Goal: Find specific page/section: Find specific page/section

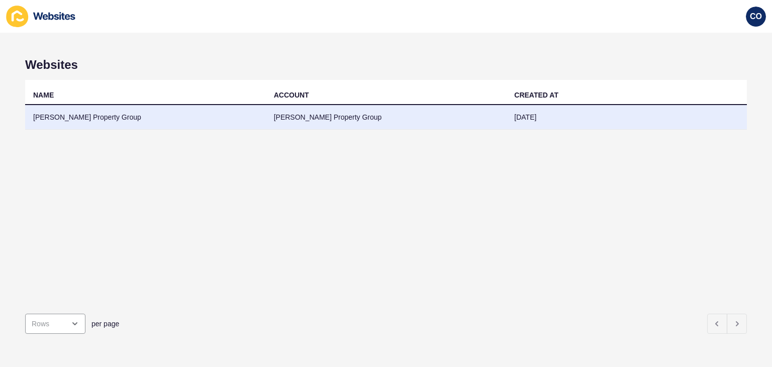
click at [89, 120] on td "[PERSON_NAME] Property Group" at bounding box center [145, 117] width 241 height 25
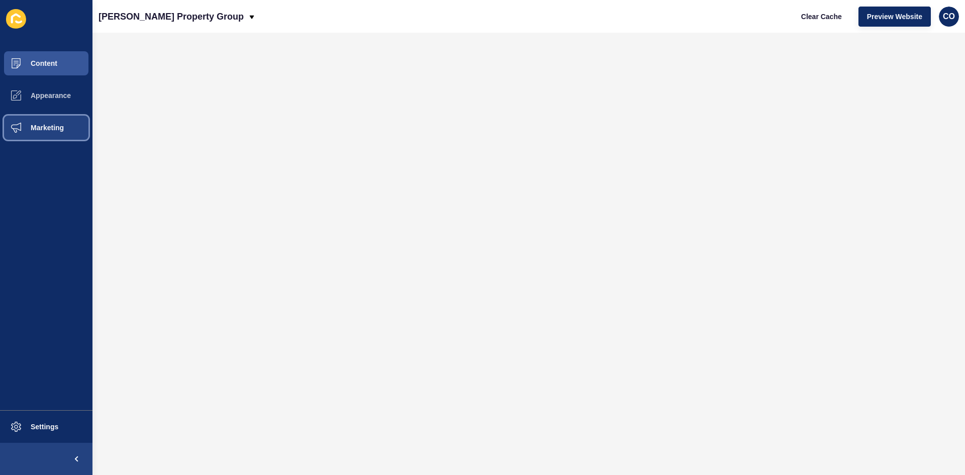
click at [53, 126] on span "Marketing" at bounding box center [30, 128] width 65 height 8
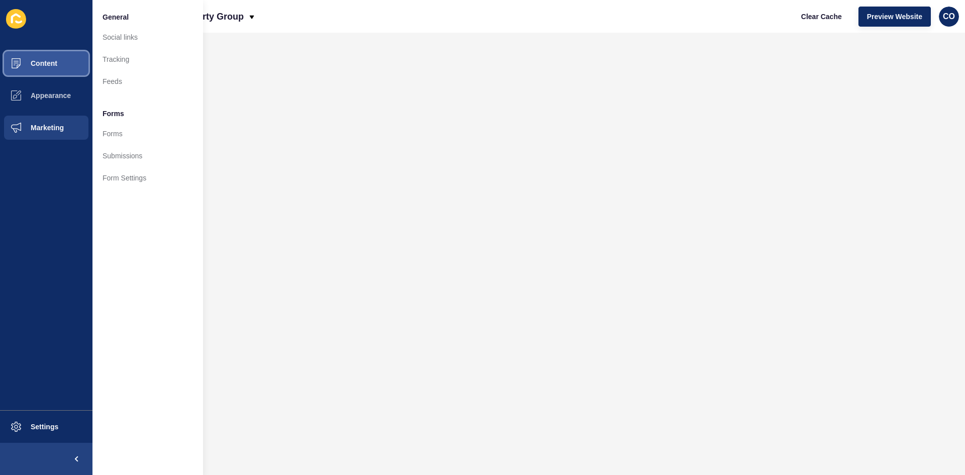
click at [45, 60] on span "Content" at bounding box center [27, 63] width 59 height 8
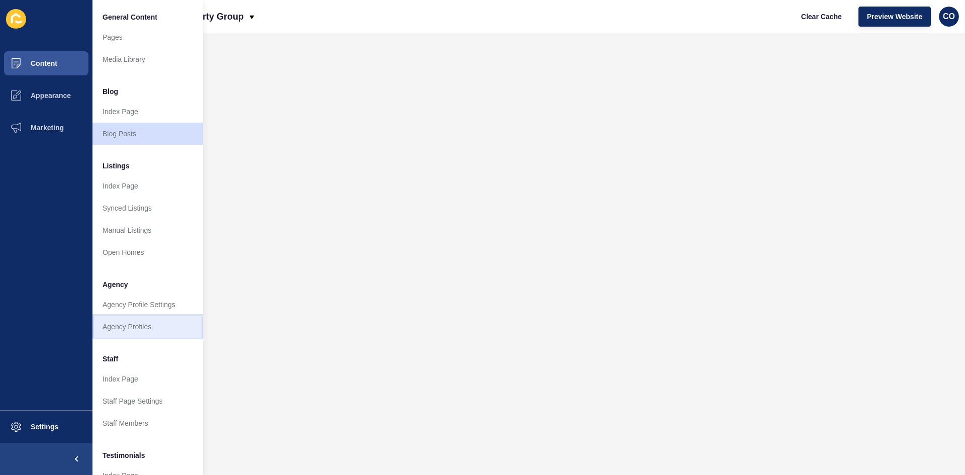
click at [145, 325] on link "Agency Profiles" at bounding box center [147, 326] width 111 height 22
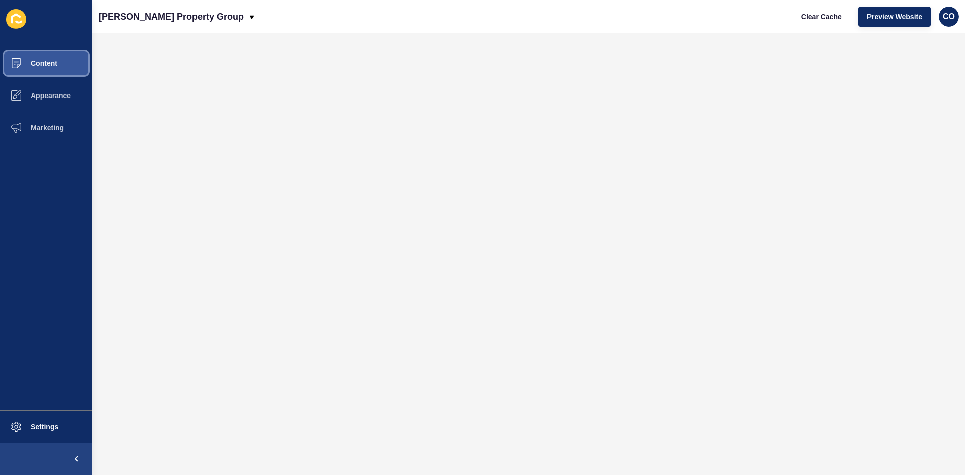
click at [58, 67] on button "Content" at bounding box center [46, 63] width 92 height 32
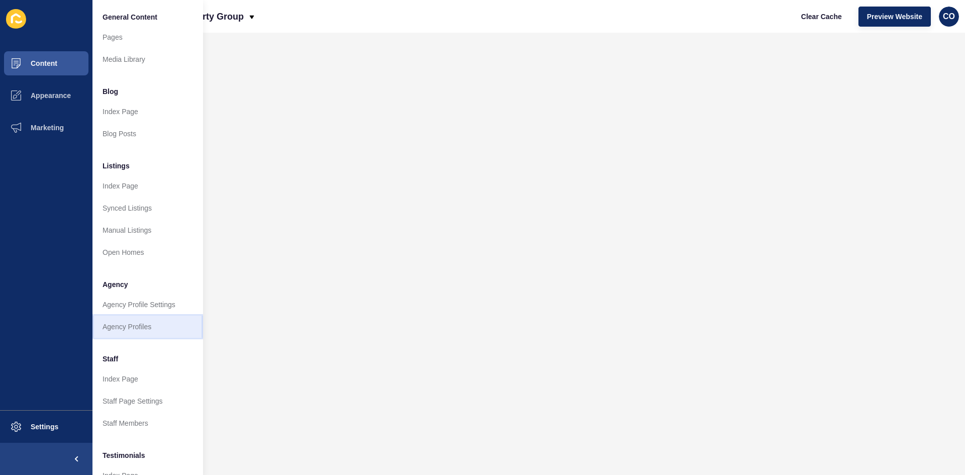
click at [136, 327] on link "Agency Profiles" at bounding box center [147, 326] width 111 height 22
